Goal: Go to known website: Go to known website

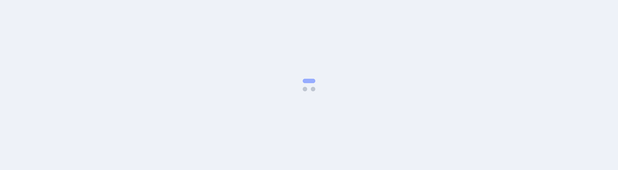
click at [227, 51] on body at bounding box center [309, 85] width 618 height 170
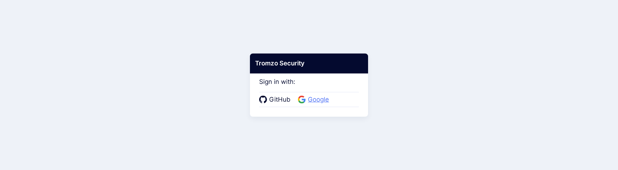
click at [309, 98] on span "Google" at bounding box center [318, 100] width 25 height 10
